Goal: Task Accomplishment & Management: Manage account settings

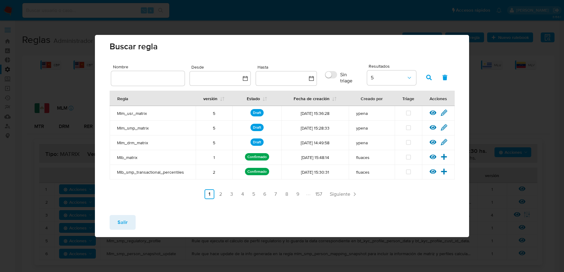
click at [142, 16] on div "Buscar regla Nombre Desde Hasta Sin triage Resultados 5 Regla versión Estado Fe…" at bounding box center [282, 136] width 564 height 272
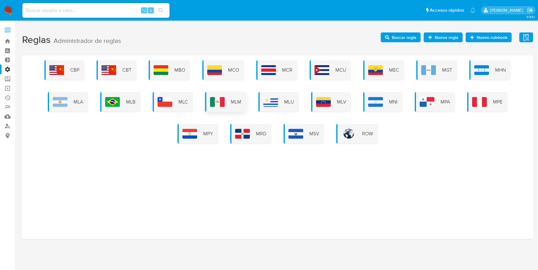
click at [233, 96] on div "MLM" at bounding box center [225, 102] width 41 height 20
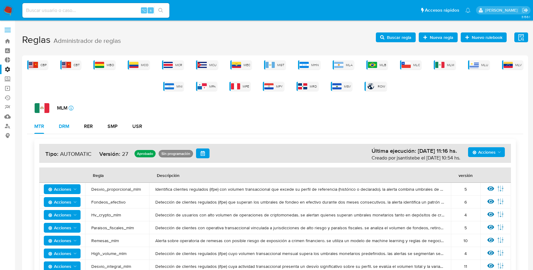
click at [61, 124] on div "DRM" at bounding box center [64, 126] width 10 height 5
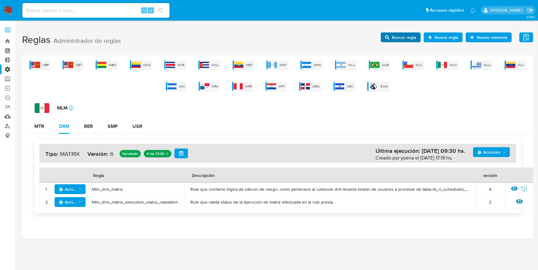
click at [405, 38] on span "Buscar regla" at bounding box center [403, 37] width 25 height 10
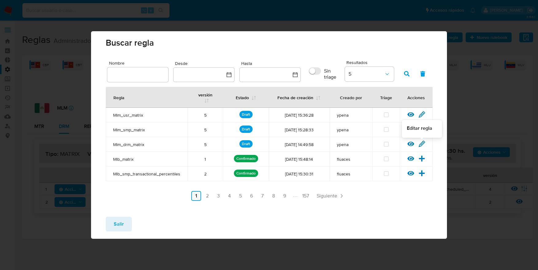
click at [420, 143] on icon at bounding box center [421, 144] width 7 height 7
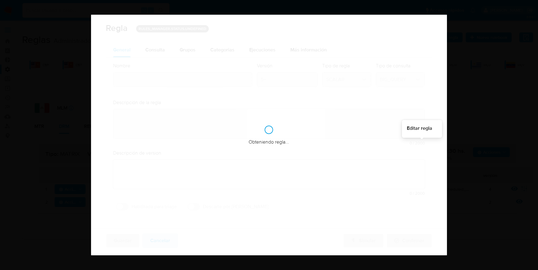
type input "Mlm_drm_matrix"
type textarea "Rule que contiene lógica de cálculo de riesgo. como pertenece al rulebook drm l…"
type textarea "Modificaciones para mejorar distribución"
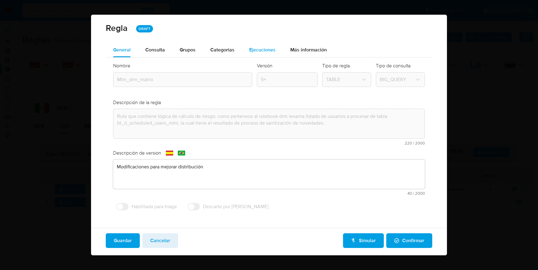
click at [265, 52] on span "Ejecuciones" at bounding box center [262, 49] width 26 height 7
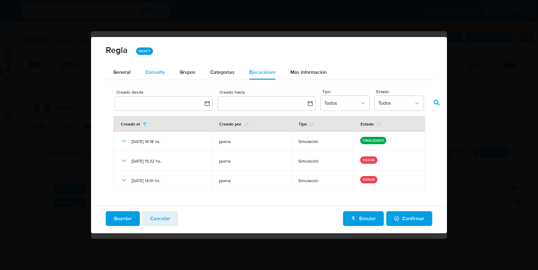
click at [160, 72] on span "Consulta" at bounding box center [155, 72] width 20 height 7
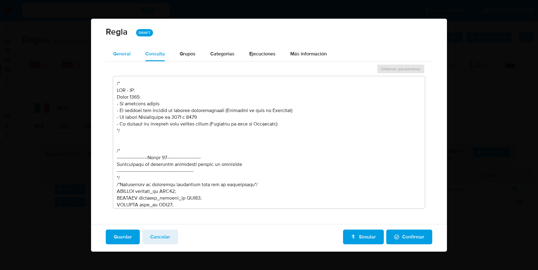
click at [123, 56] on span "General" at bounding box center [121, 53] width 17 height 7
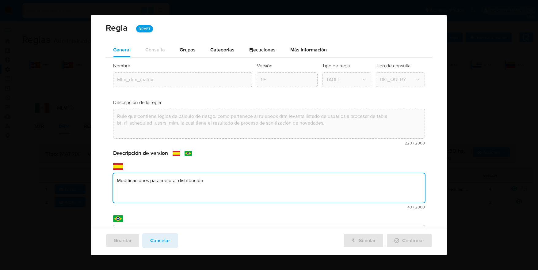
click at [139, 167] on div "text-es Modificaciones para mejorar distribución 40 / 2000 1960 caracteres rest…" at bounding box center [269, 186] width 312 height 46
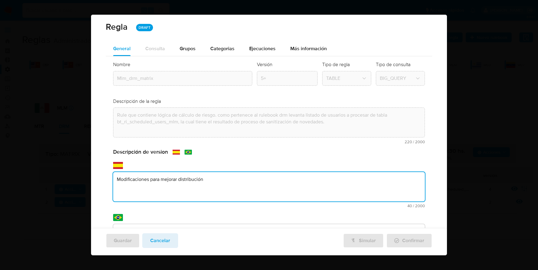
click at [218, 179] on textarea "Modificaciones para mejorar distribución" at bounding box center [269, 186] width 312 height 29
click at [123, 179] on textarea "Modificaciones para mejorar distribución" at bounding box center [269, 186] width 312 height 29
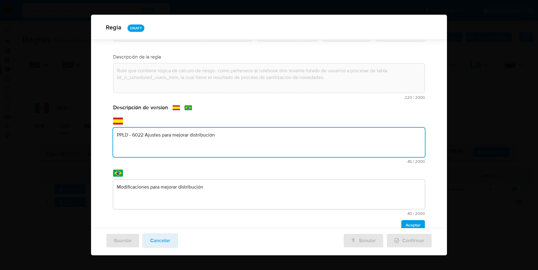
type textarea "PPLD - 6022 Ajustes para mejorar distribución"
click at [213, 189] on div "Descripción de version text-es PPLD - 6022 Ajustes para mejorar distribución 45…" at bounding box center [269, 167] width 312 height 126
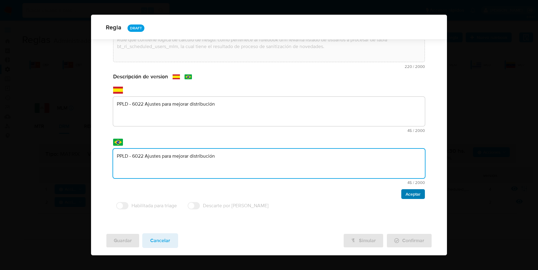
type textarea "PPLD - 6022 Ajustes para mejorar distribución"
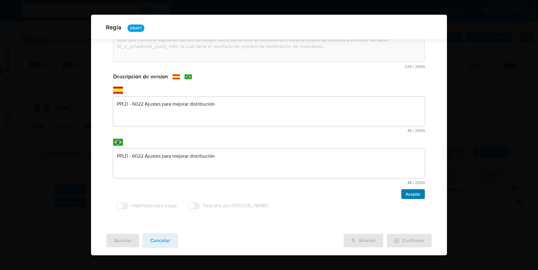
click at [410, 196] on span "Aceptar" at bounding box center [412, 194] width 15 height 9
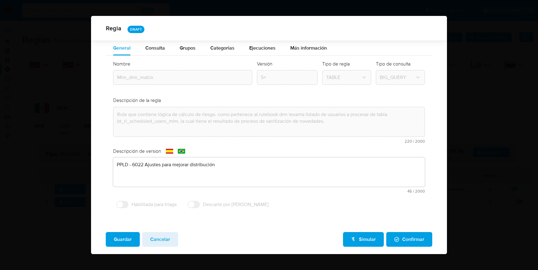
click at [122, 238] on span "Guardar" at bounding box center [123, 239] width 18 height 13
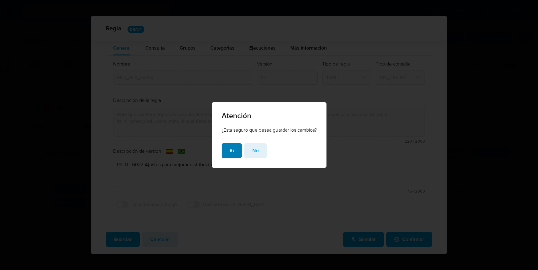
click at [233, 147] on button "Si" at bounding box center [231, 150] width 20 height 15
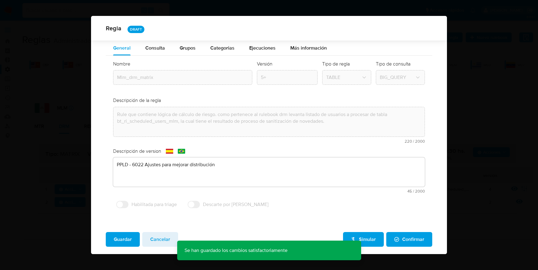
click at [162, 239] on span "Cancelar" at bounding box center [160, 239] width 20 height 13
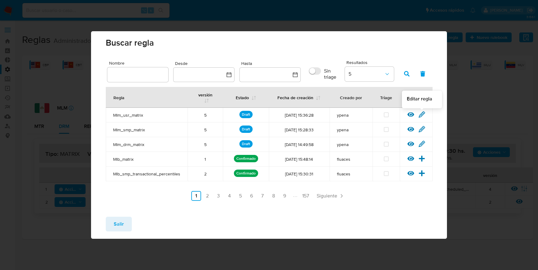
click at [421, 114] on icon at bounding box center [421, 114] width 7 height 7
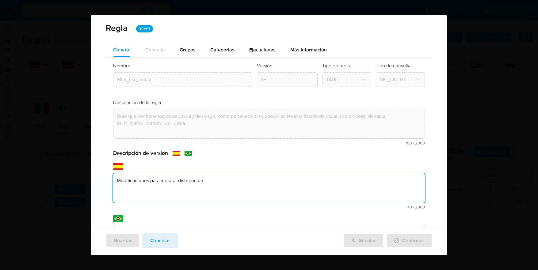
scroll to position [1, 0]
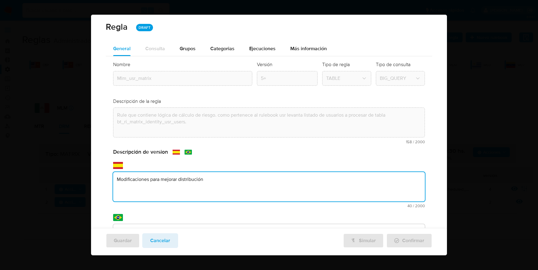
drag, startPoint x: 213, startPoint y: 169, endPoint x: 88, endPoint y: 175, distance: 125.4
click at [55, 170] on div "Regla DRAFT General Consulta Parametros Grupos Categorias Ejecuciones Más infor…" at bounding box center [269, 135] width 538 height 270
type textarea "PPLD - 6022 Ajustes para mejorar distribución"
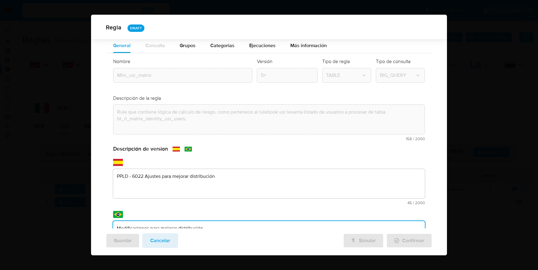
scroll to position [74, 0]
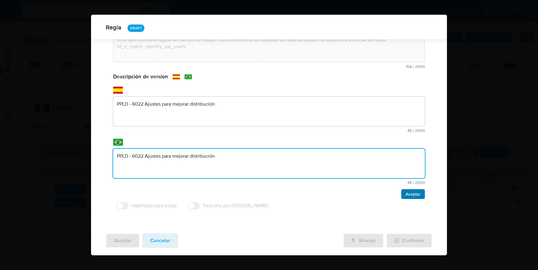
type textarea "PPLD - 6022 Ajustes para mejorar distribución"
click at [409, 193] on span "Aceptar" at bounding box center [412, 194] width 15 height 9
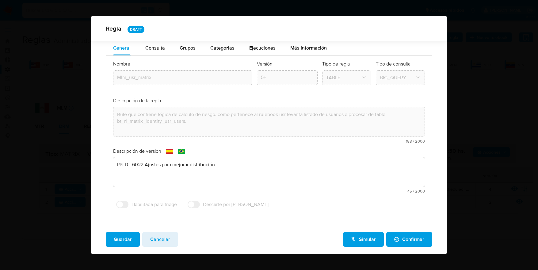
scroll to position [0, 0]
click at [117, 240] on span "Guardar" at bounding box center [123, 239] width 18 height 13
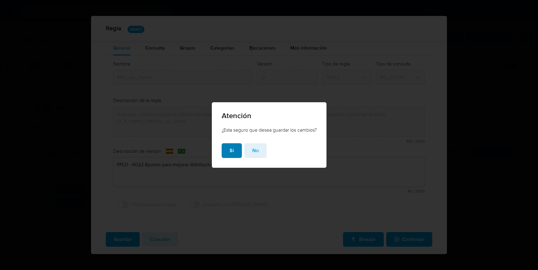
click at [227, 153] on button "Si" at bounding box center [231, 150] width 20 height 15
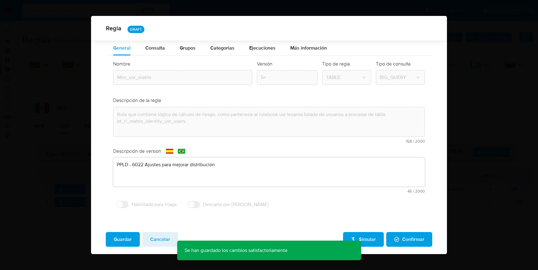
click at [162, 240] on span "Cancelar" at bounding box center [160, 239] width 20 height 13
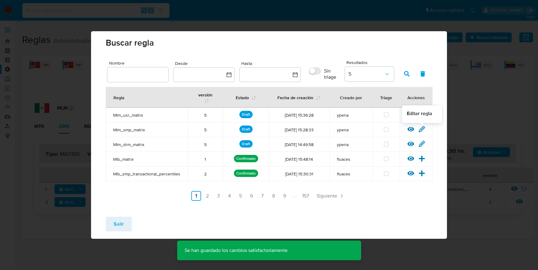
click at [422, 128] on icon at bounding box center [421, 129] width 7 height 7
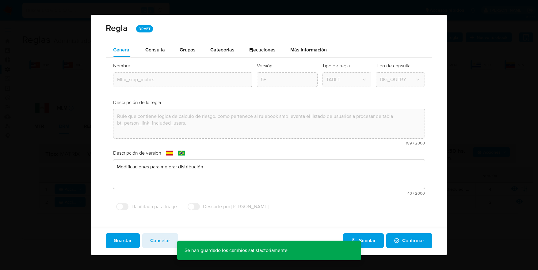
click at [212, 170] on div "text-es Modificaciones para mejorar distribución 40 / 2000 1960 caracteres rest…" at bounding box center [269, 178] width 312 height 36
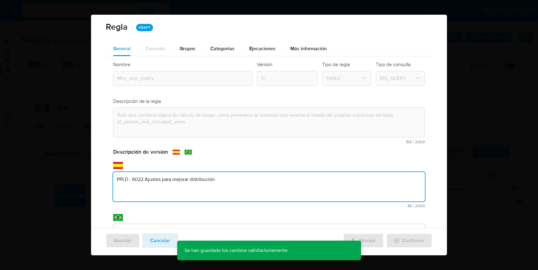
type textarea "PPLD - 6022 Ajustes para mejorar distribución"
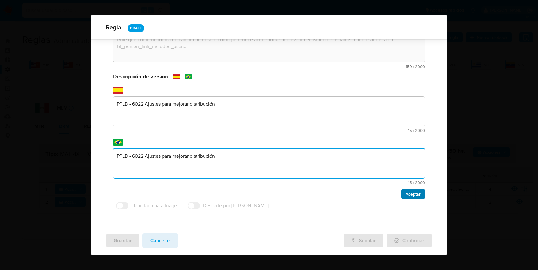
type textarea "PPLD - 6022 Ajustes para mejorar distribución"
click at [405, 194] on span "Aceptar" at bounding box center [412, 194] width 15 height 9
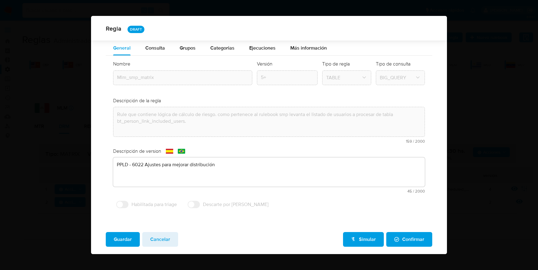
scroll to position [0, 0]
click at [126, 239] on span "Guardar" at bounding box center [123, 239] width 18 height 13
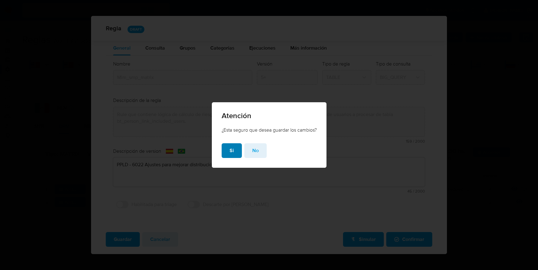
click at [230, 152] on span "Si" at bounding box center [231, 150] width 4 height 13
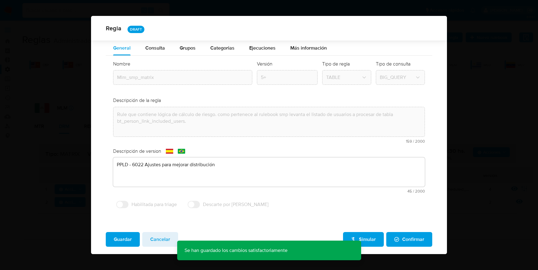
click at [154, 237] on span "Cancelar" at bounding box center [160, 239] width 20 height 13
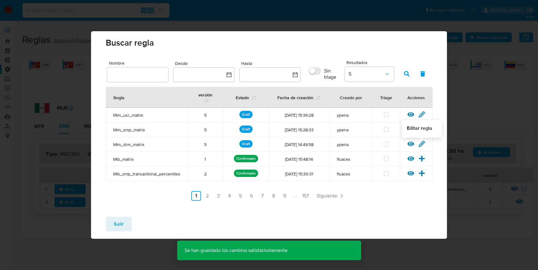
click at [423, 144] on icon at bounding box center [421, 144] width 7 height 7
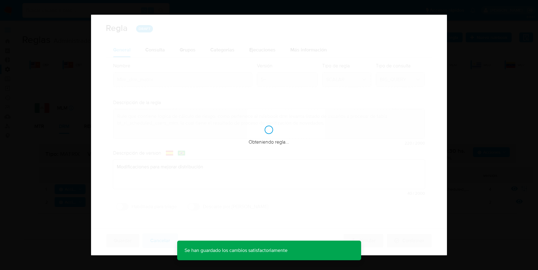
type textarea "Ppld - 6022 ajustes para mejorar distribución"
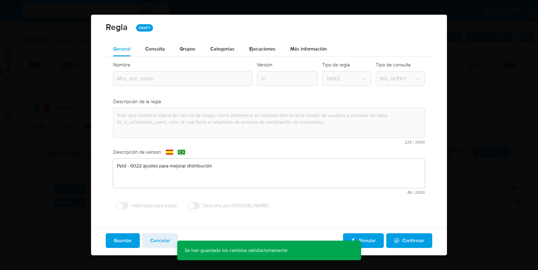
scroll to position [1, 0]
click at [157, 241] on span "Cancelar" at bounding box center [160, 240] width 20 height 13
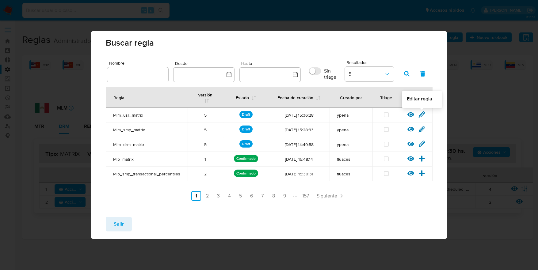
click at [423, 113] on icon at bounding box center [421, 114] width 7 height 7
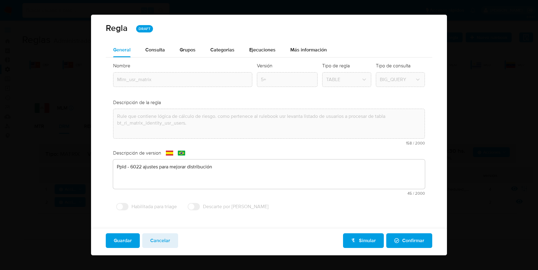
scroll to position [1, 0]
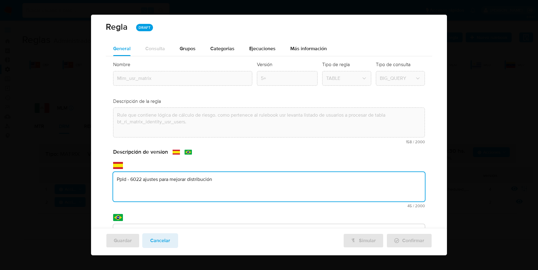
drag, startPoint x: 126, startPoint y: 167, endPoint x: 93, endPoint y: 163, distance: 33.9
click at [93, 163] on div "General Consulta Parametros Grupos Categorias Ejecuciones Más información Nombr…" at bounding box center [269, 172] width 356 height 263
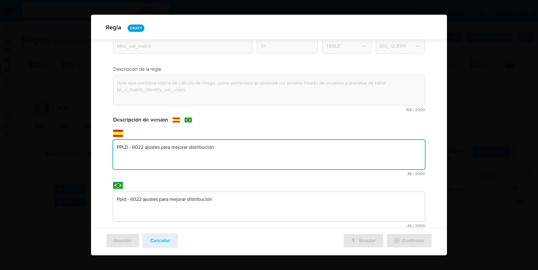
scroll to position [74, 0]
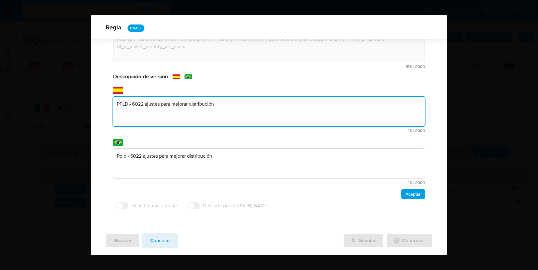
type textarea "PPLD - 6022 ajustes para mejorar distribución"
click at [123, 157] on textarea "Ppld - 6022 ajustes para mejorar distribución" at bounding box center [269, 163] width 312 height 29
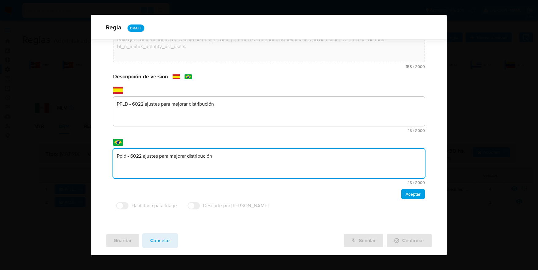
click at [123, 157] on textarea "Ppld - 6022 ajustes para mejorar distribución" at bounding box center [269, 163] width 312 height 29
type textarea "PPLD - 6022 ajustes para mejorar distribución"
click at [406, 194] on span "Aceptar" at bounding box center [412, 194] width 15 height 9
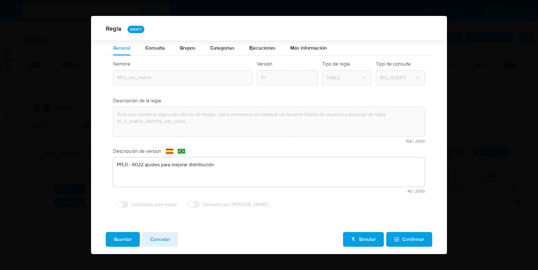
scroll to position [0, 0]
click at [121, 240] on span "Guardar" at bounding box center [123, 239] width 18 height 13
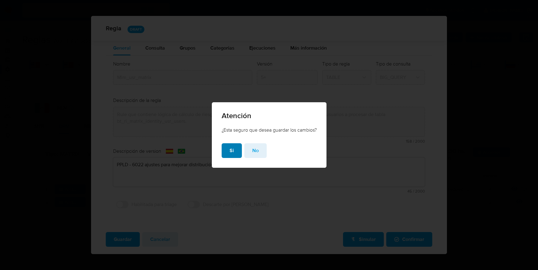
click at [232, 150] on button "Si" at bounding box center [231, 150] width 20 height 15
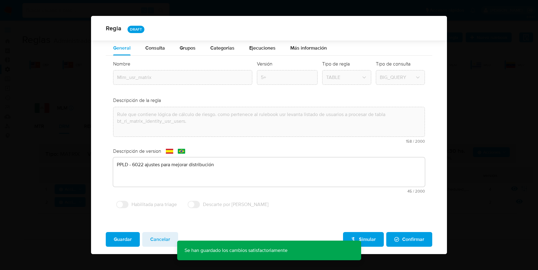
click at [161, 239] on span "Cancelar" at bounding box center [160, 239] width 20 height 13
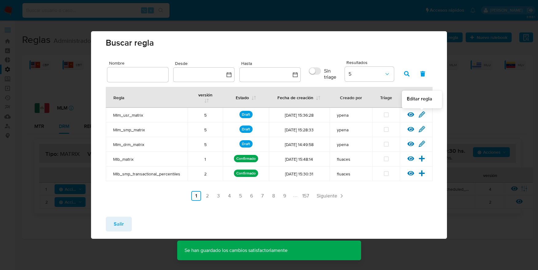
click at [422, 112] on icon at bounding box center [422, 114] width 6 height 6
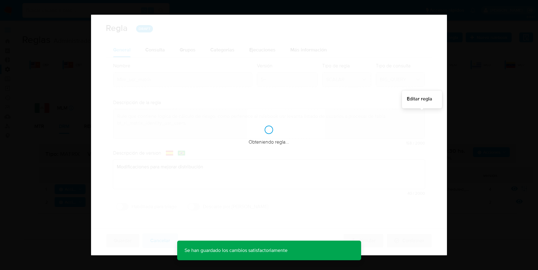
type textarea "Ppld - 6022 ajustes para mejorar distribución"
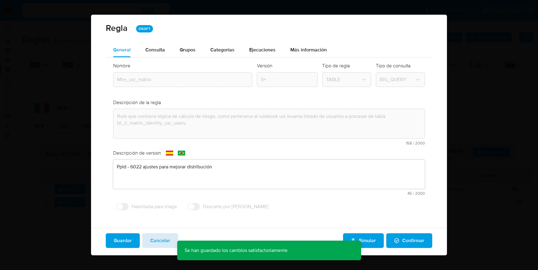
click at [161, 241] on span "Cancelar" at bounding box center [160, 240] width 20 height 13
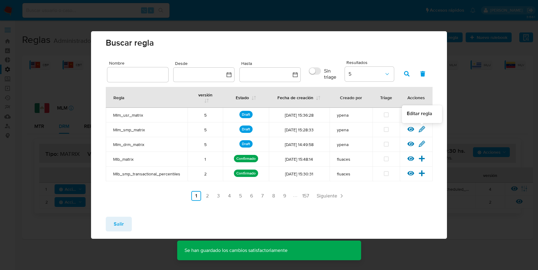
click at [421, 130] on icon at bounding box center [421, 129] width 7 height 7
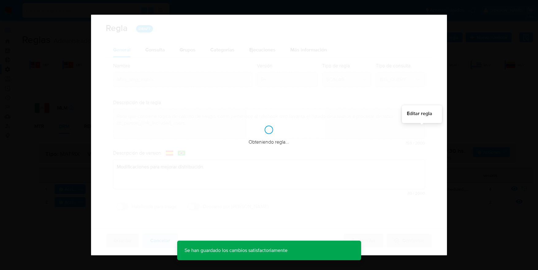
type textarea "Ppld - 6022 ajustes para mejorar distribución"
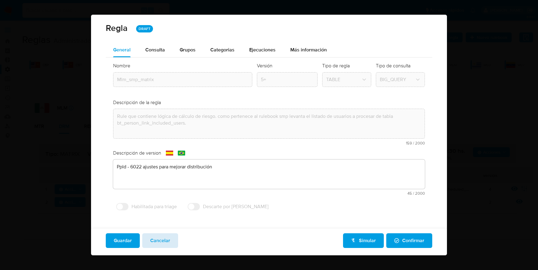
click at [164, 244] on span "Cancelar" at bounding box center [160, 240] width 20 height 13
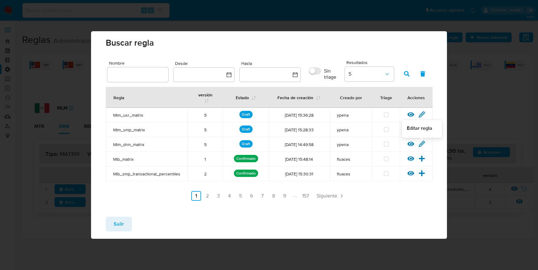
click at [421, 144] on icon at bounding box center [421, 144] width 7 height 7
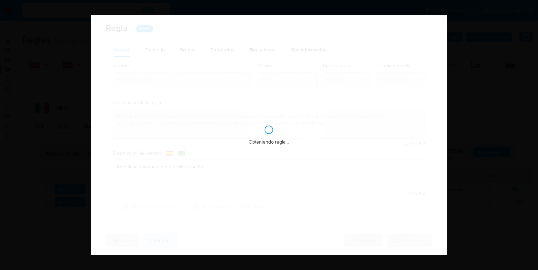
type textarea "Ppld - 6022 ajustes para mejorar distribución"
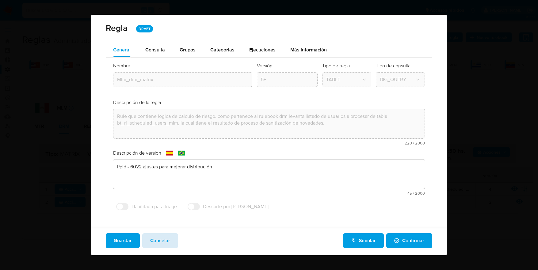
click at [165, 237] on span "Cancelar" at bounding box center [160, 240] width 20 height 13
